Goal: Find specific page/section: Find specific page/section

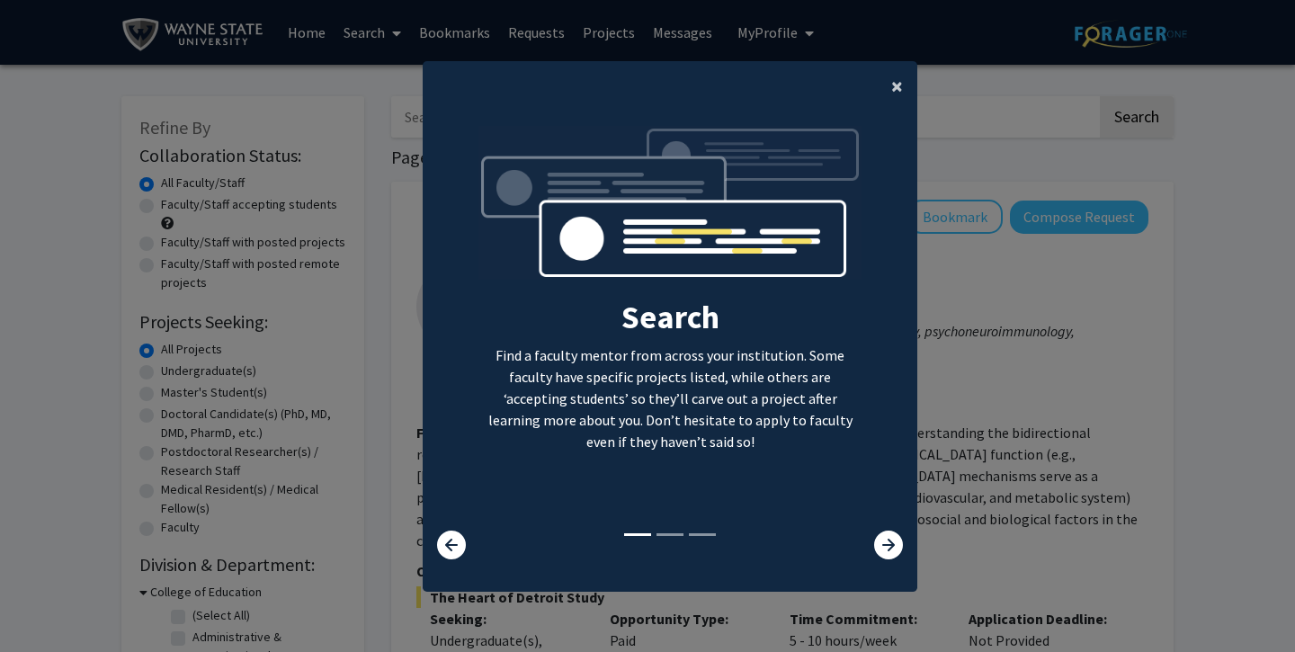
click at [890, 80] on button "×" at bounding box center [897, 86] width 40 height 50
